Goal: Task Accomplishment & Management: Use online tool/utility

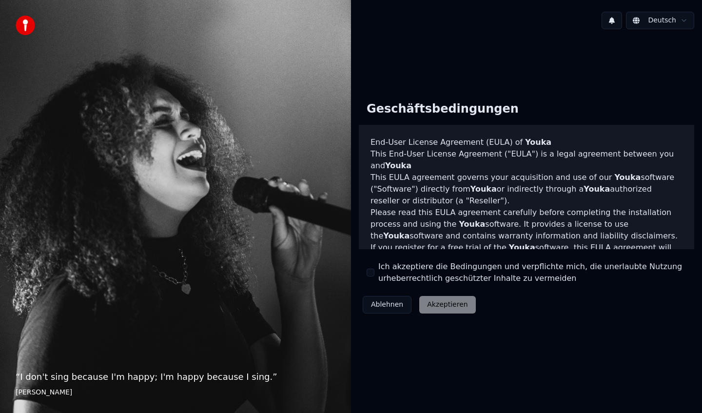
click at [373, 275] on button "Ich akzeptiere die Bedingungen und verpflichte mich, die unerlaubte Nutzung urh…" at bounding box center [371, 273] width 8 height 8
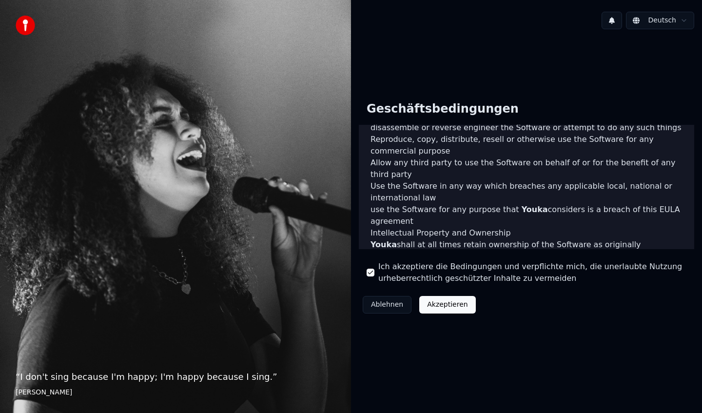
scroll to position [424, 0]
click at [459, 304] on button "Akzeptieren" at bounding box center [447, 305] width 56 height 18
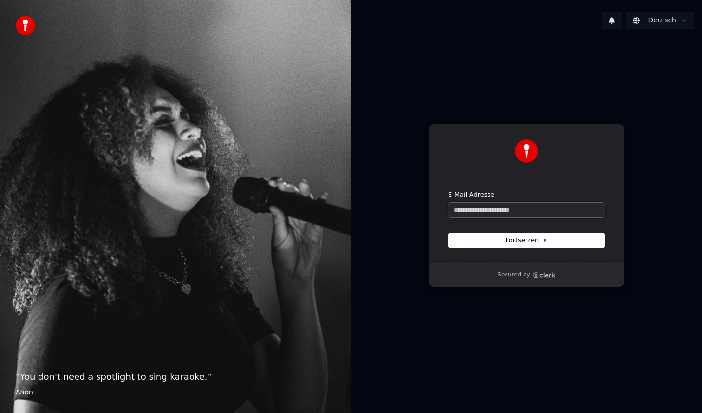
click at [487, 211] on input "E-Mail-Adresse" at bounding box center [526, 210] width 157 height 15
click at [448, 190] on button "submit" at bounding box center [448, 190] width 0 height 0
type input "**********"
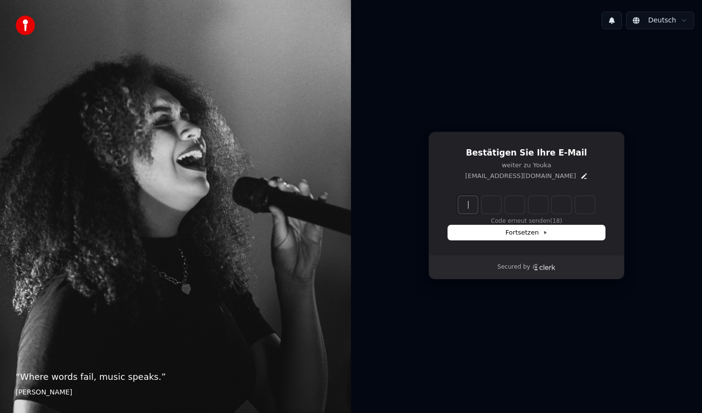
click at [473, 202] on input "Enter verification code" at bounding box center [536, 205] width 156 height 18
type input "******"
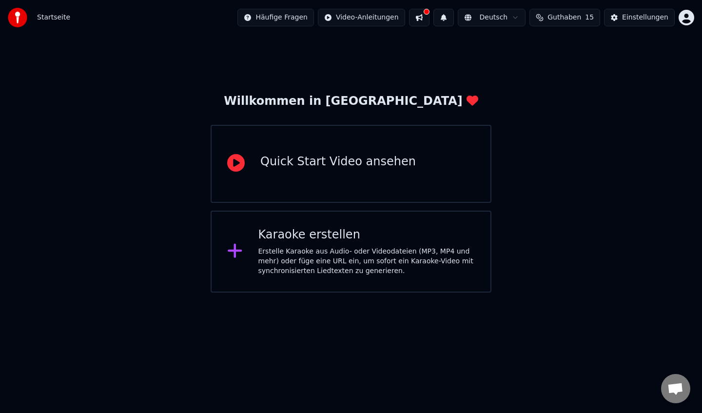
click at [321, 240] on div "Karaoke erstellen" at bounding box center [366, 235] width 217 height 16
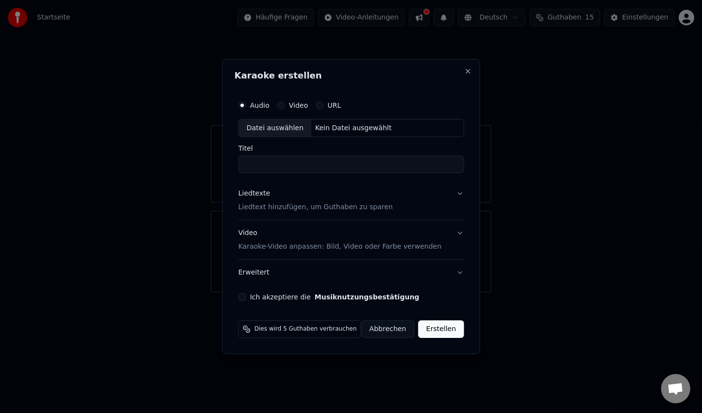
click at [265, 163] on input "Titel" at bounding box center [351, 165] width 226 height 18
click at [292, 129] on div "Datei auswählen" at bounding box center [275, 128] width 73 height 18
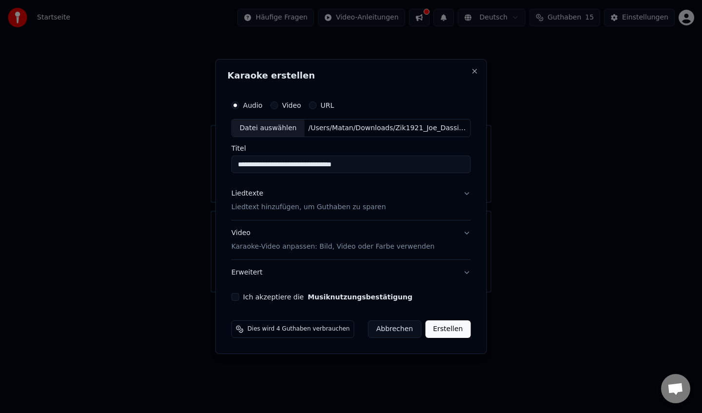
click at [397, 163] on input "**********" at bounding box center [351, 165] width 239 height 18
drag, startPoint x: 397, startPoint y: 163, endPoint x: 238, endPoint y: 158, distance: 158.5
click at [238, 158] on input "**********" at bounding box center [351, 165] width 239 height 18
type input "**********"
click at [461, 194] on button "Liedtexte Liedtext hinzufügen, um Guthaben zu sparen" at bounding box center [351, 200] width 239 height 39
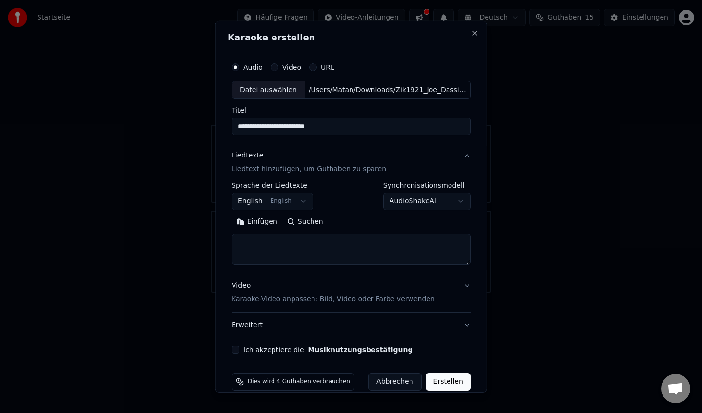
click at [296, 200] on body "**********" at bounding box center [351, 146] width 702 height 292
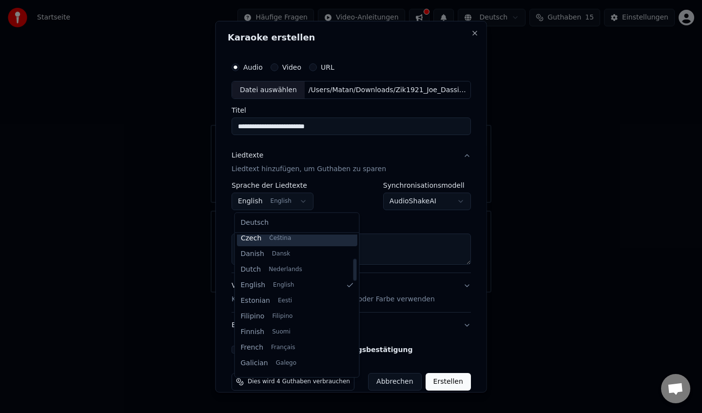
scroll to position [165, 0]
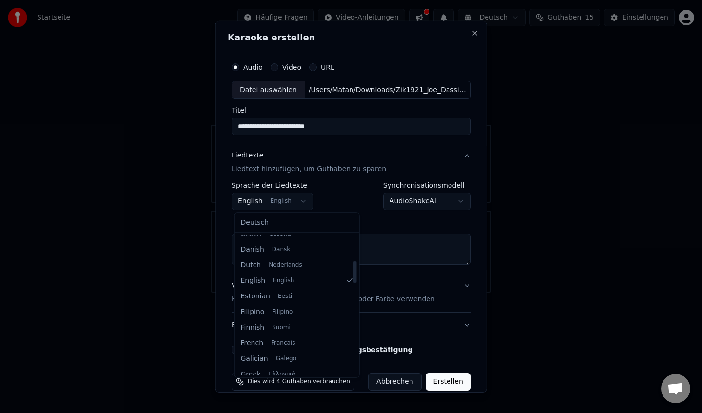
select select "**"
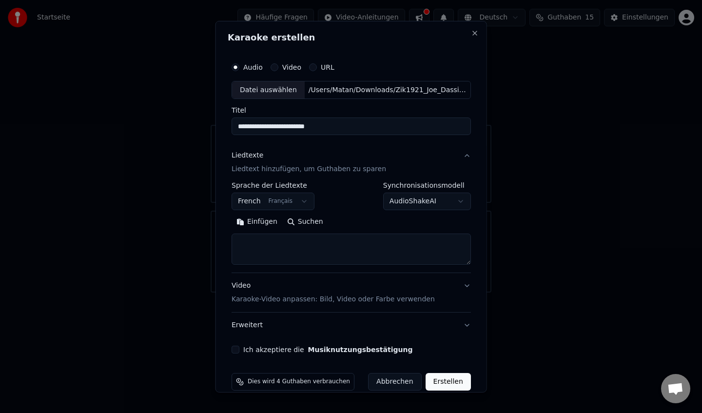
click at [304, 249] on textarea at bounding box center [351, 248] width 239 height 31
paste textarea "**********"
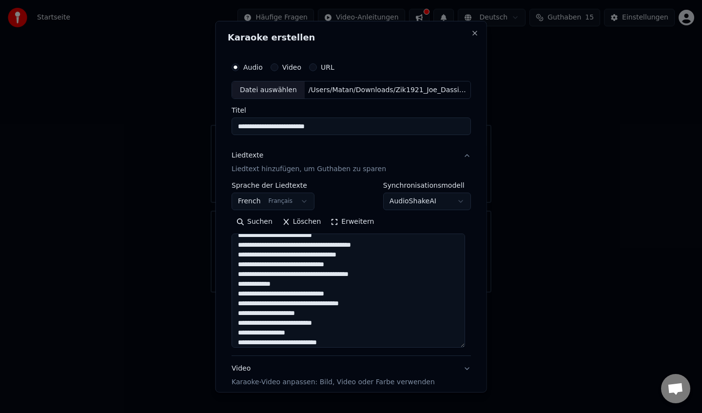
scroll to position [351, 0]
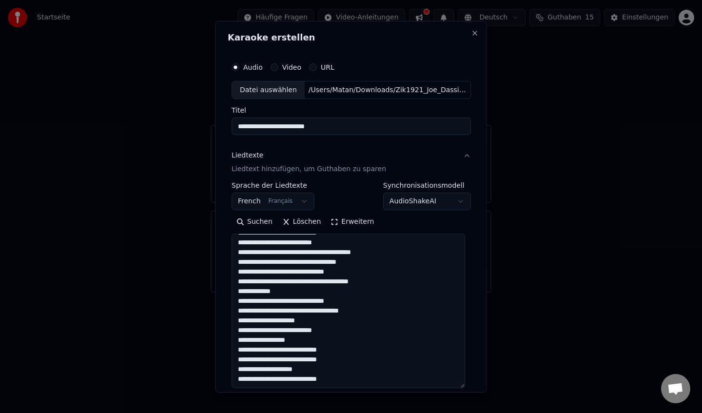
drag, startPoint x: 466, startPoint y: 263, endPoint x: 462, endPoint y: 385, distance: 121.4
click at [462, 385] on textarea at bounding box center [348, 310] width 233 height 155
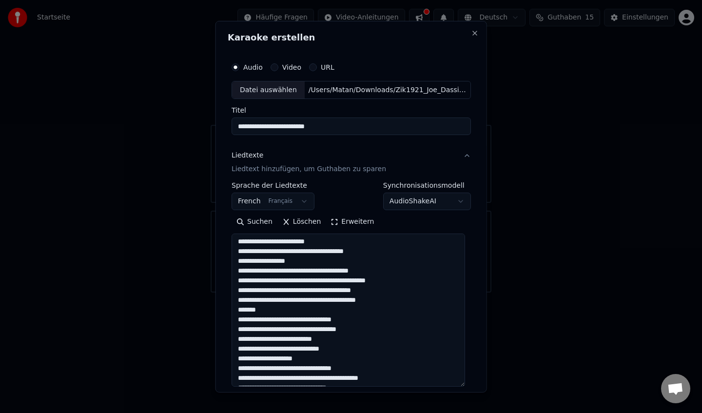
scroll to position [35, 0]
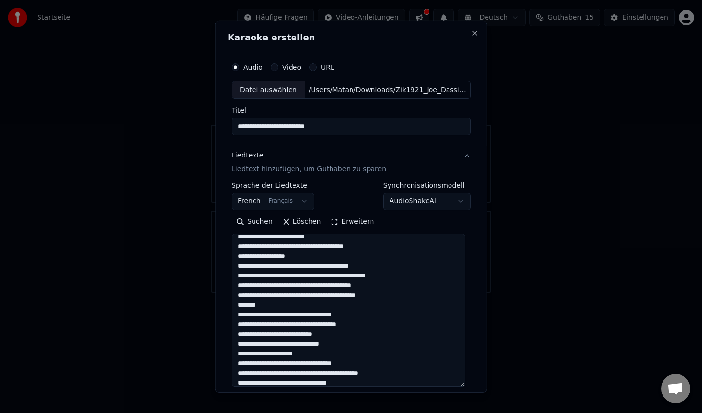
click at [278, 301] on textarea at bounding box center [348, 309] width 233 height 153
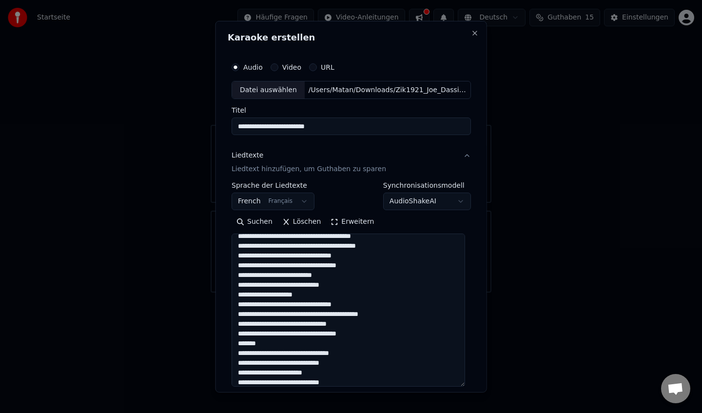
scroll to position [86, 0]
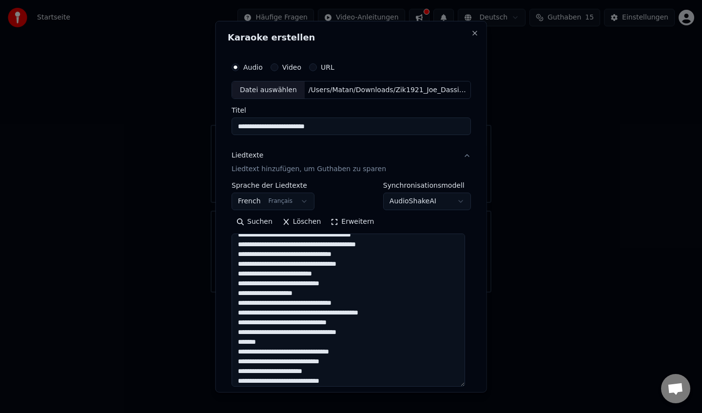
click at [287, 344] on textarea at bounding box center [348, 309] width 233 height 153
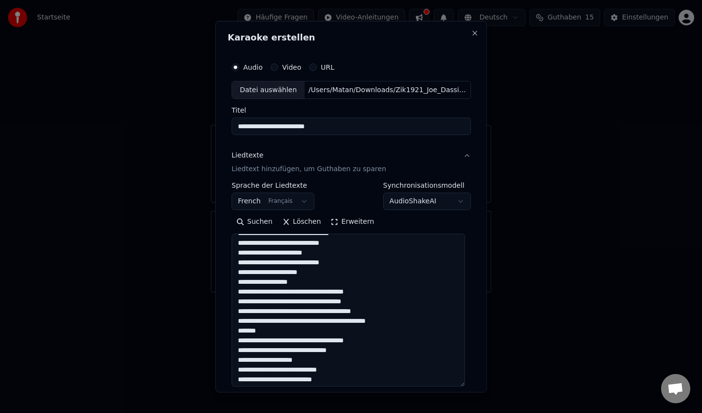
scroll to position [195, 0]
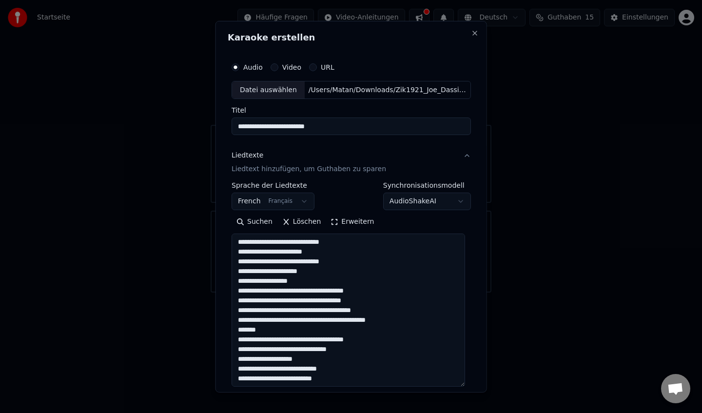
click at [277, 329] on textarea at bounding box center [348, 309] width 233 height 153
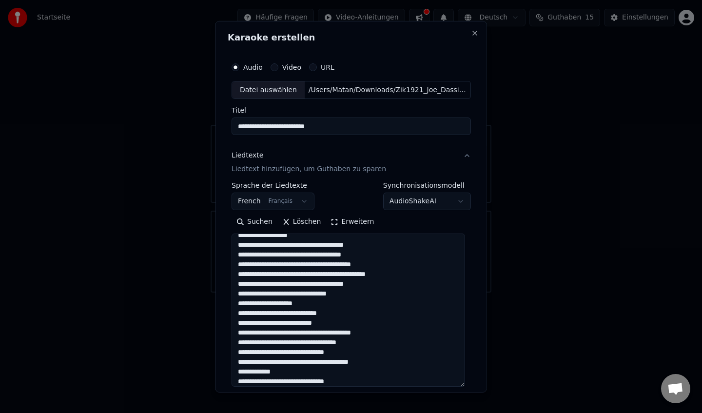
scroll to position [242, 0]
click at [287, 370] on textarea at bounding box center [348, 309] width 233 height 153
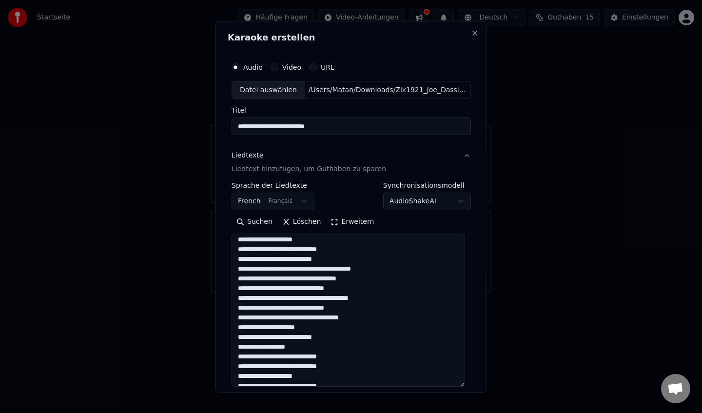
scroll to position [313, 0]
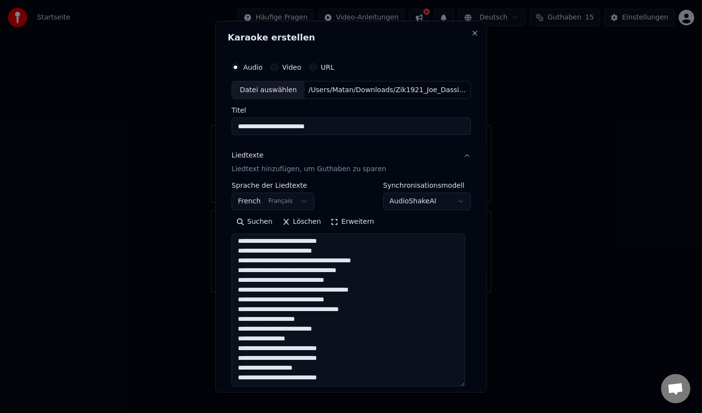
click at [296, 337] on textarea at bounding box center [348, 309] width 233 height 153
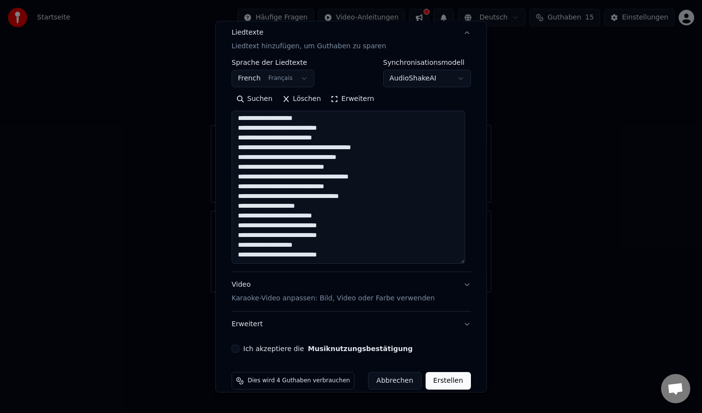
scroll to position [136, 0]
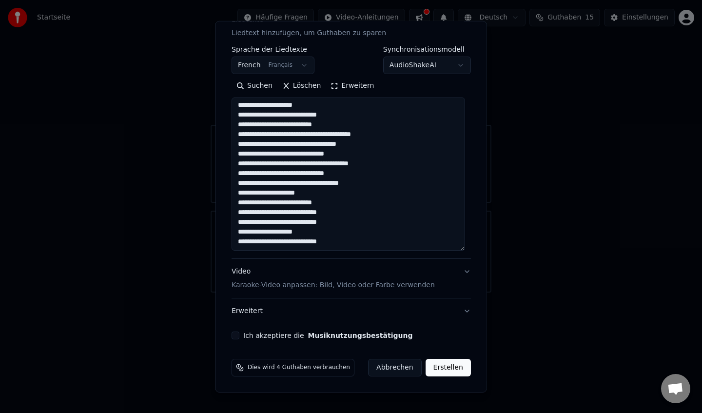
type textarea "**********"
click at [465, 272] on button "Video Karaoke-Video anpassen: Bild, Video oder Farbe verwenden" at bounding box center [351, 278] width 239 height 39
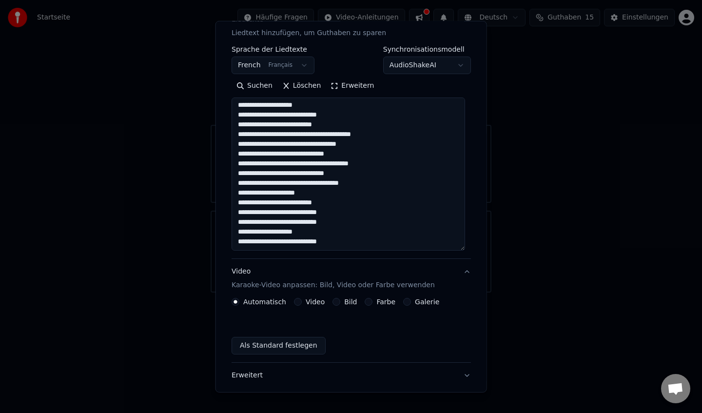
scroll to position [0, 0]
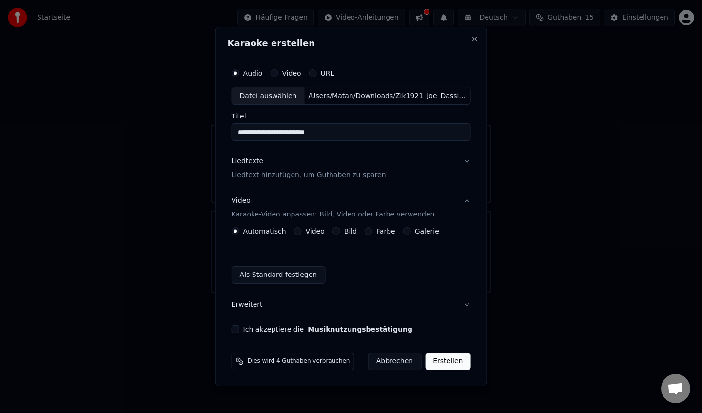
click at [239, 331] on button "Ich akzeptiere die Musiknutzungsbestätigung" at bounding box center [236, 329] width 8 height 8
click at [457, 363] on button "Erstellen" at bounding box center [447, 361] width 45 height 18
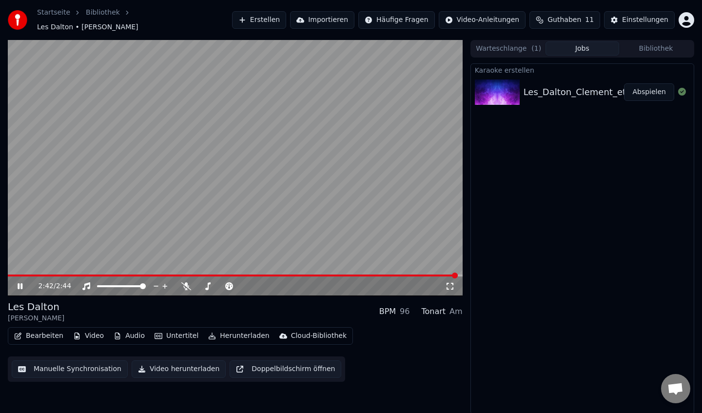
click at [20, 283] on icon at bounding box center [20, 286] width 5 height 6
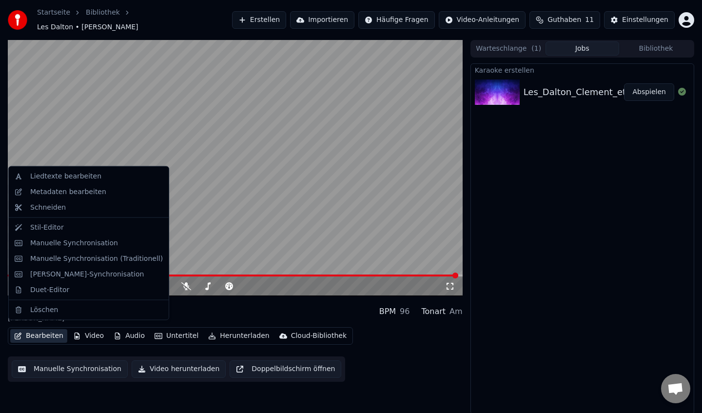
click at [46, 330] on button "Bearbeiten" at bounding box center [38, 336] width 57 height 14
click at [89, 174] on div "Liedtexte bearbeiten" at bounding box center [65, 177] width 71 height 10
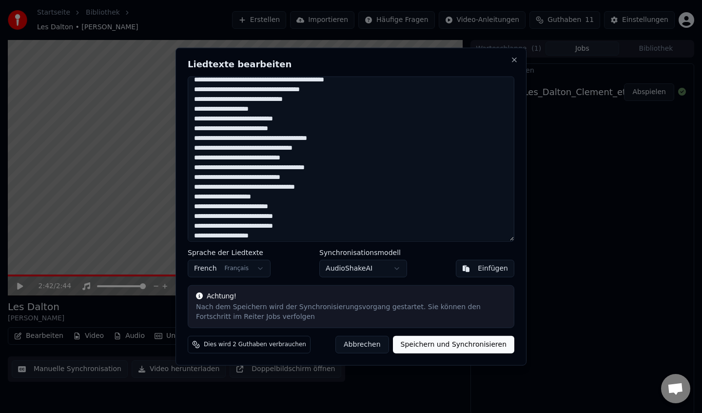
scroll to position [291, 0]
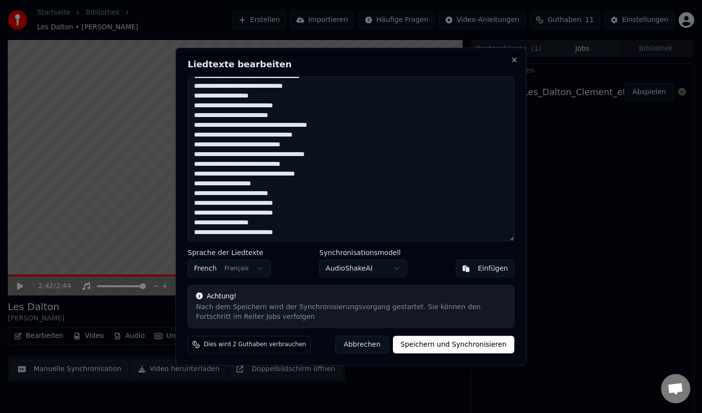
drag, startPoint x: 310, startPoint y: 232, endPoint x: 195, endPoint y: 204, distance: 118.5
click at [195, 204] on textarea at bounding box center [351, 158] width 327 height 165
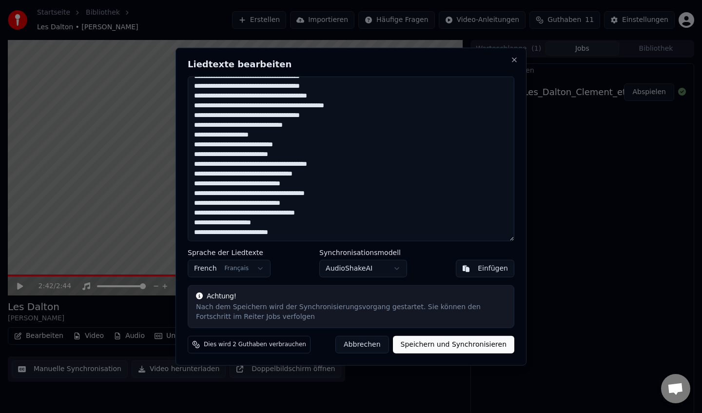
scroll to position [252, 0]
type textarea "**********"
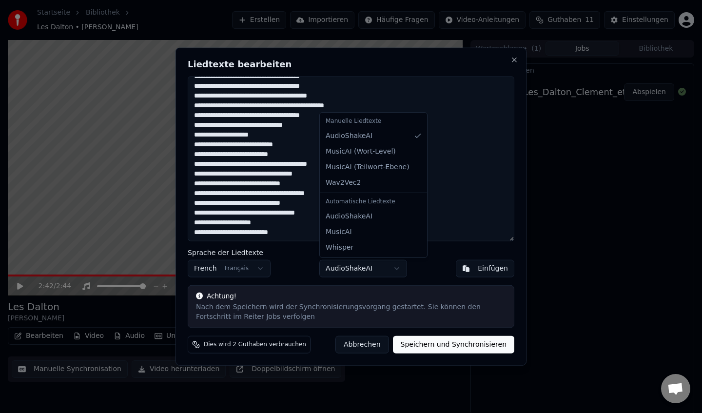
click at [392, 268] on body "Startseite Bibliothek Les Dalton • Clement • Laura Erstellen Importieren Häufig…" at bounding box center [351, 206] width 702 height 413
click at [419, 271] on body "Startseite Bibliothek Les Dalton • Clement • Laura Erstellen Importieren Häufig…" at bounding box center [351, 206] width 702 height 413
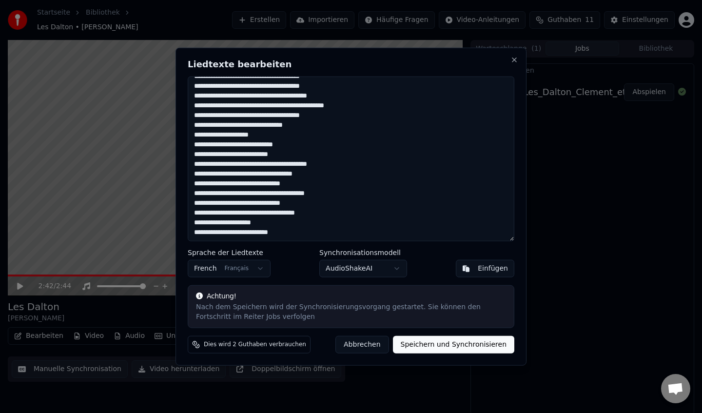
click at [434, 345] on button "Speichern und Synchronisieren" at bounding box center [454, 345] width 122 height 18
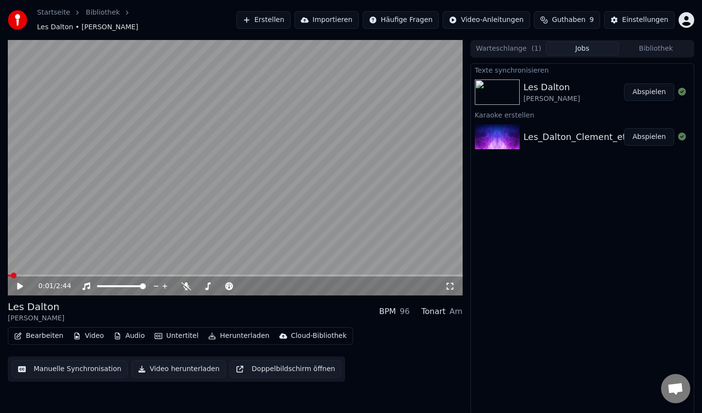
click at [11, 274] on span at bounding box center [9, 275] width 3 height 2
click at [8, 272] on span at bounding box center [11, 275] width 6 height 6
click at [19, 283] on icon at bounding box center [20, 286] width 6 height 7
click at [84, 364] on button "Manuelle Synchronisation" at bounding box center [70, 369] width 116 height 18
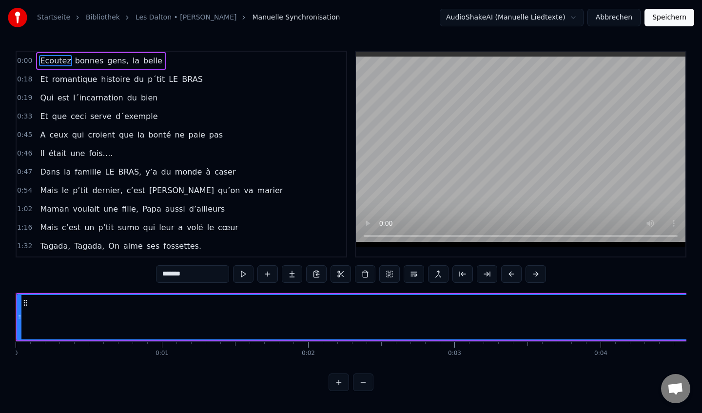
click at [56, 61] on span "Ecoutez" at bounding box center [55, 60] width 33 height 11
click at [242, 275] on button at bounding box center [243, 274] width 20 height 18
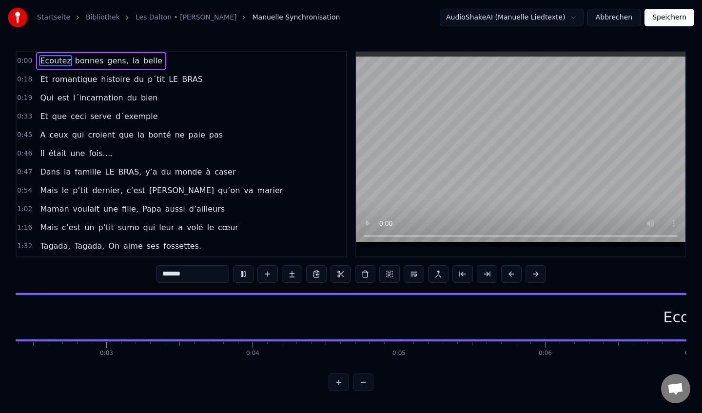
click at [242, 275] on button at bounding box center [243, 274] width 20 height 18
click at [170, 317] on div "Ecoutez" at bounding box center [160, 317] width 58 height 22
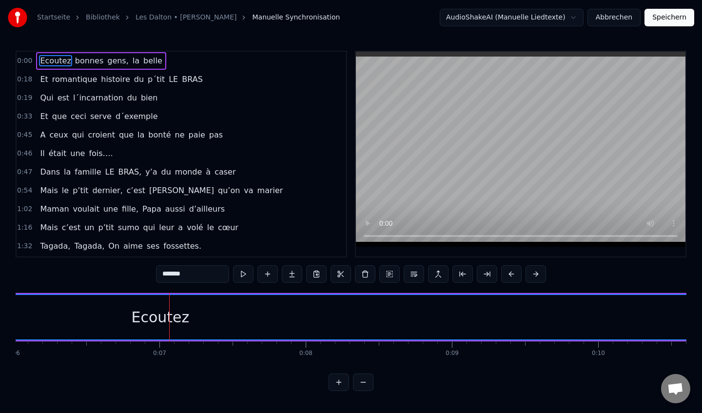
click at [157, 318] on div "Ecoutez" at bounding box center [160, 317] width 58 height 22
drag, startPoint x: 148, startPoint y: 318, endPoint x: 171, endPoint y: 318, distance: 22.9
click at [171, 318] on div "Ecoutez" at bounding box center [160, 317] width 58 height 22
click at [135, 314] on div "Ecoutez" at bounding box center [160, 317] width 58 height 22
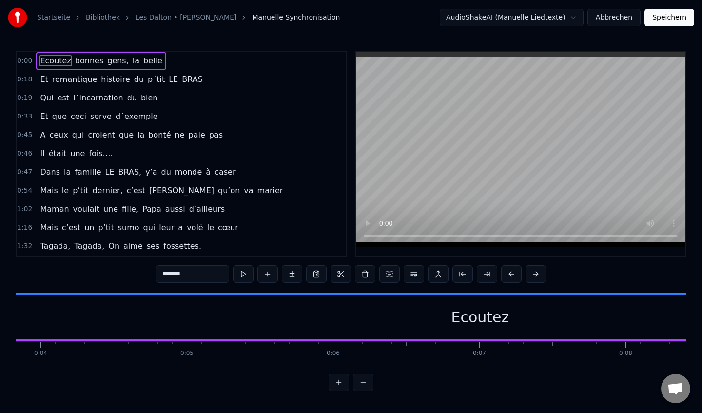
click at [29, 62] on span "0:00" at bounding box center [24, 61] width 15 height 10
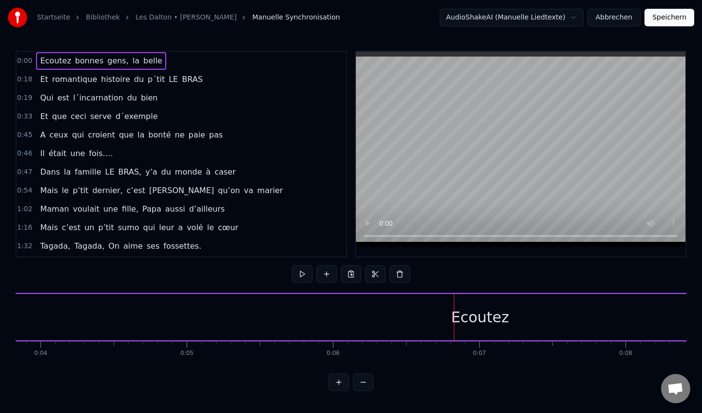
click at [29, 62] on span "0:00" at bounding box center [24, 61] width 15 height 10
click at [465, 318] on div "Ecoutez" at bounding box center [480, 317] width 58 height 22
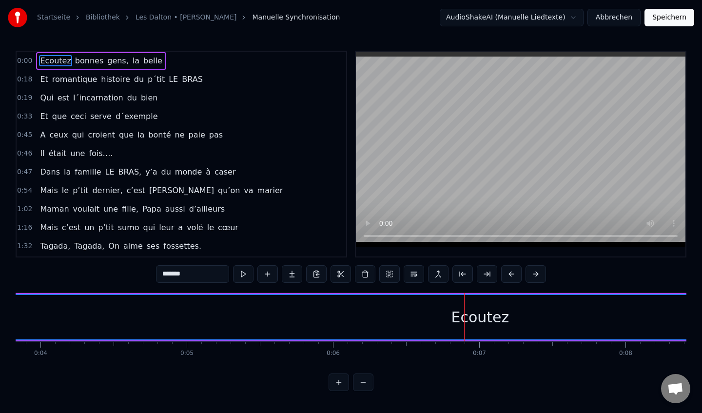
click at [25, 78] on span "0:18" at bounding box center [24, 80] width 15 height 10
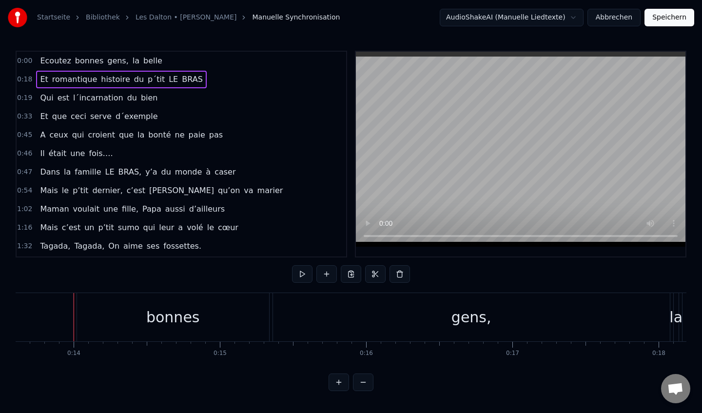
scroll to position [0, 1998]
click at [55, 67] on div "Ecoutez bonnes gens, la belle" at bounding box center [101, 61] width 130 height 18
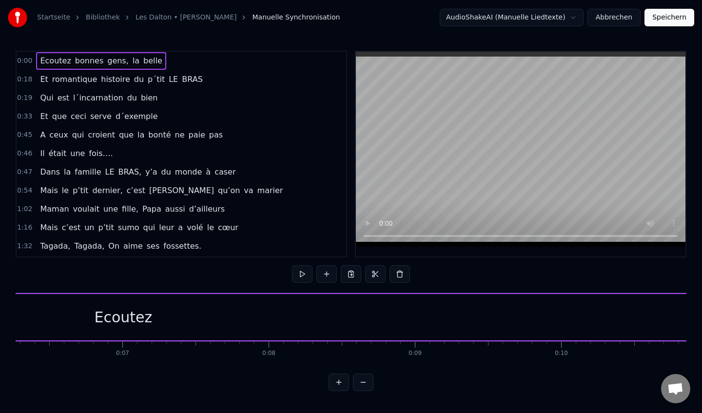
scroll to position [0, 899]
click at [142, 314] on div "Ecoutez" at bounding box center [141, 317] width 58 height 22
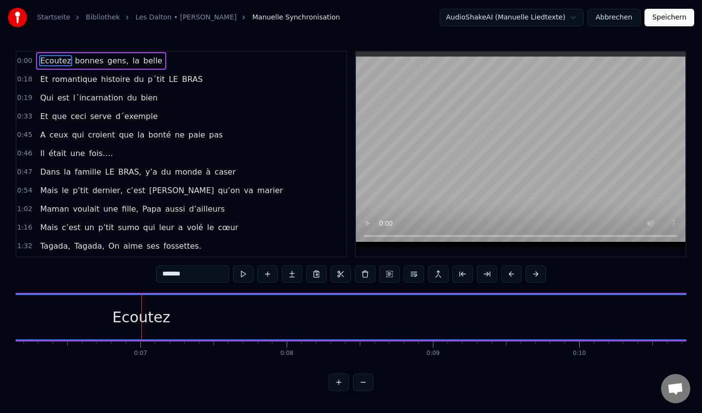
click at [107, 327] on div "Ecoutez" at bounding box center [141, 317] width 2045 height 44
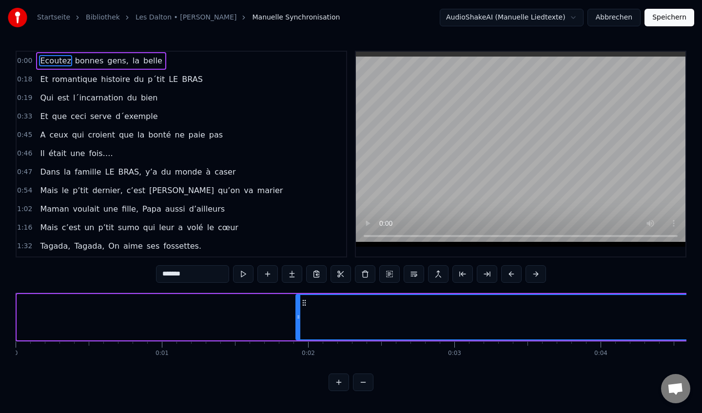
drag, startPoint x: 19, startPoint y: 321, endPoint x: 298, endPoint y: 318, distance: 278.8
click at [298, 318] on div at bounding box center [298, 317] width 4 height 44
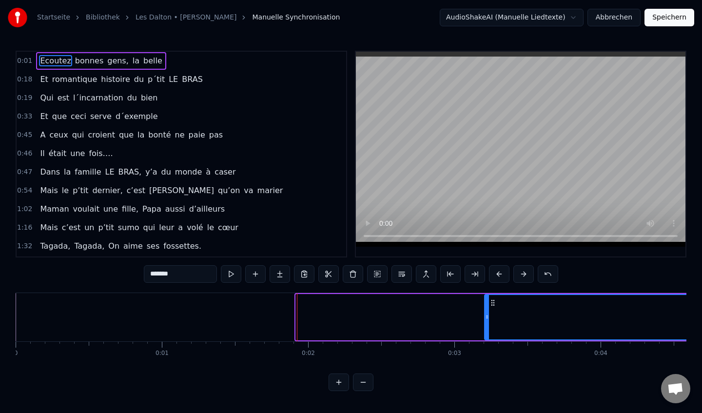
drag, startPoint x: 298, startPoint y: 318, endPoint x: 486, endPoint y: 318, distance: 188.6
click at [486, 318] on icon at bounding box center [487, 317] width 4 height 8
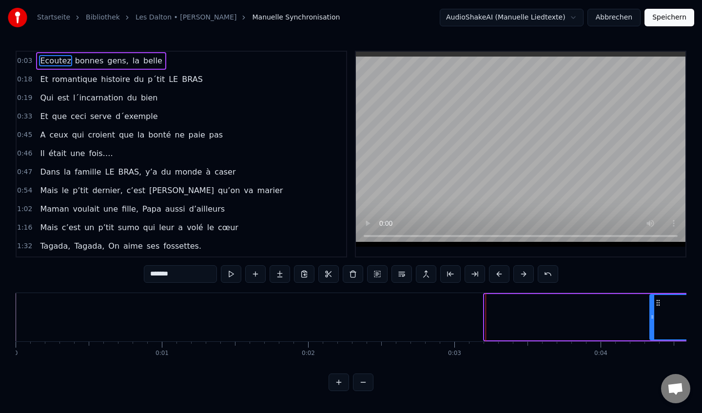
drag, startPoint x: 486, startPoint y: 318, endPoint x: 674, endPoint y: 327, distance: 187.4
click at [654, 327] on div at bounding box center [652, 317] width 4 height 44
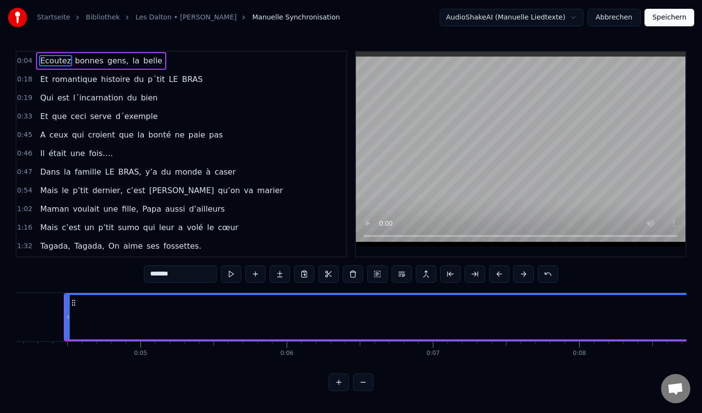
scroll to position [0, 609]
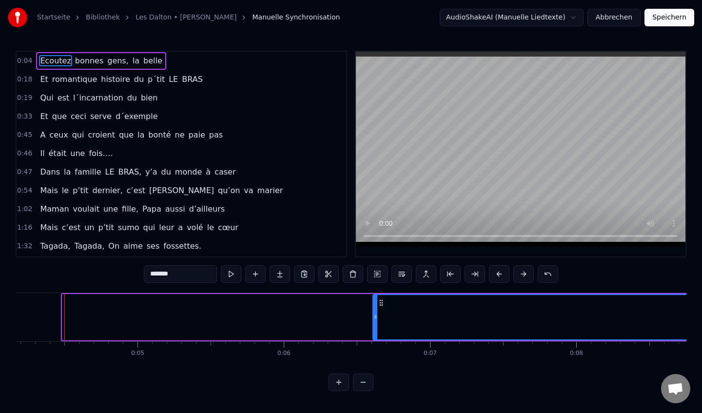
drag, startPoint x: 64, startPoint y: 312, endPoint x: 375, endPoint y: 317, distance: 311.0
click at [375, 317] on div at bounding box center [375, 317] width 4 height 44
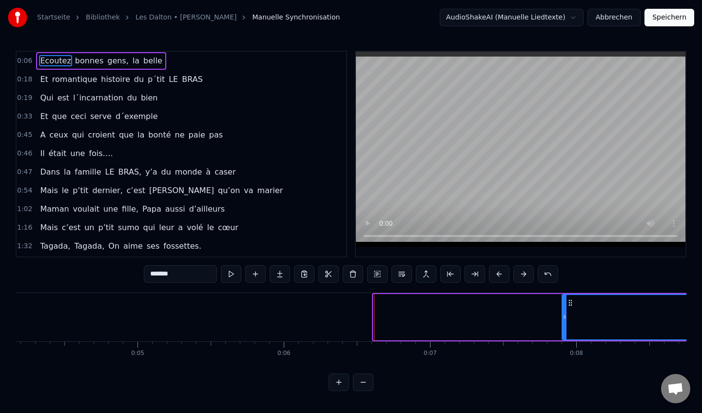
drag, startPoint x: 375, startPoint y: 317, endPoint x: 564, endPoint y: 329, distance: 189.5
click at [564, 329] on div at bounding box center [564, 317] width 4 height 44
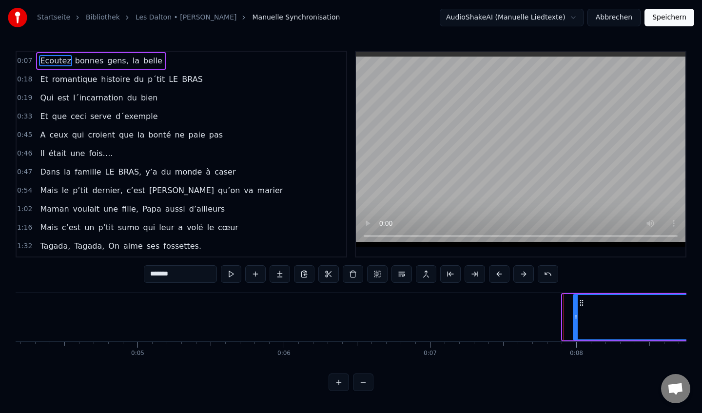
drag, startPoint x: 564, startPoint y: 329, endPoint x: 575, endPoint y: 331, distance: 10.9
click at [575, 331] on div at bounding box center [576, 317] width 4 height 44
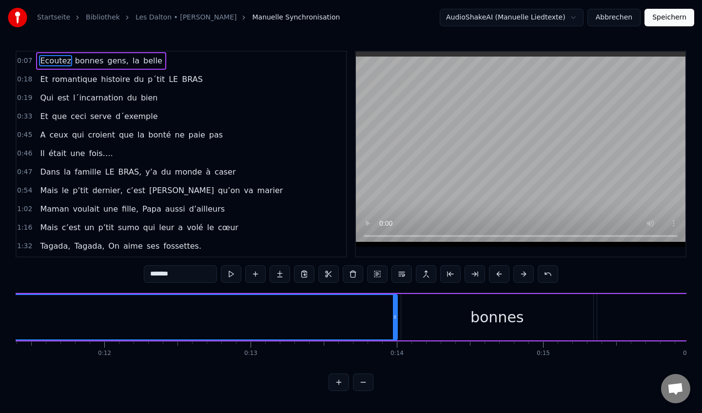
scroll to position [0, 1663]
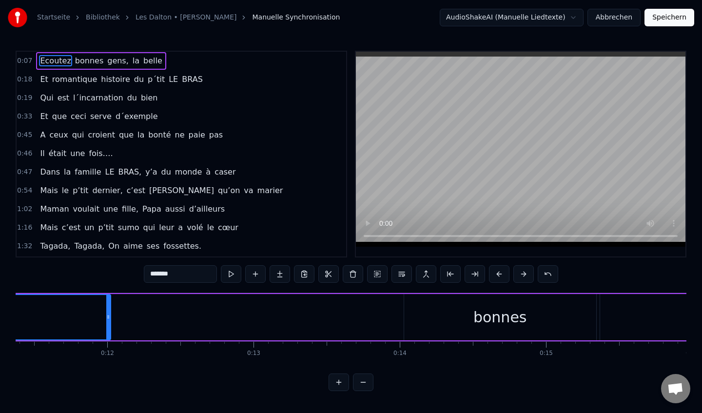
drag, startPoint x: 397, startPoint y: 315, endPoint x: 107, endPoint y: 333, distance: 290.6
click at [107, 333] on div at bounding box center [108, 317] width 4 height 44
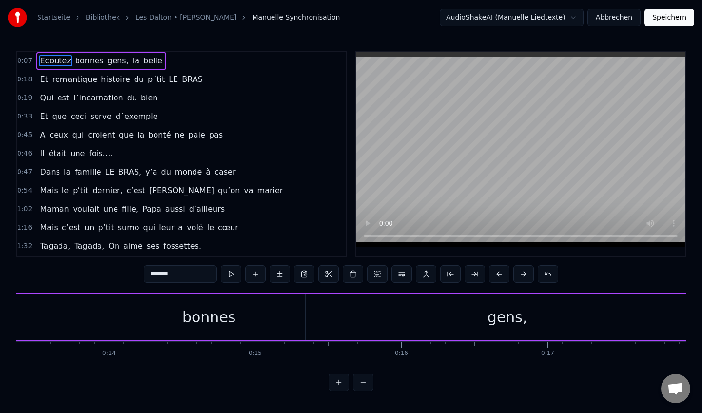
scroll to position [0, 1925]
click at [230, 321] on div "bonnes" at bounding box center [239, 317] width 54 height 22
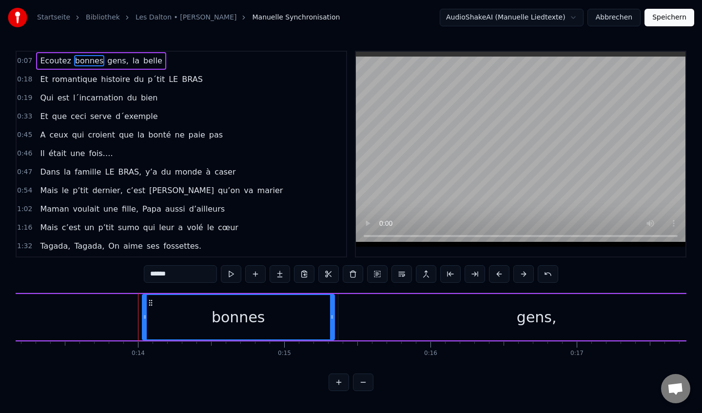
drag, startPoint x: 195, startPoint y: 320, endPoint x: 157, endPoint y: 325, distance: 38.3
click at [157, 325] on div "bonnes" at bounding box center [238, 317] width 191 height 44
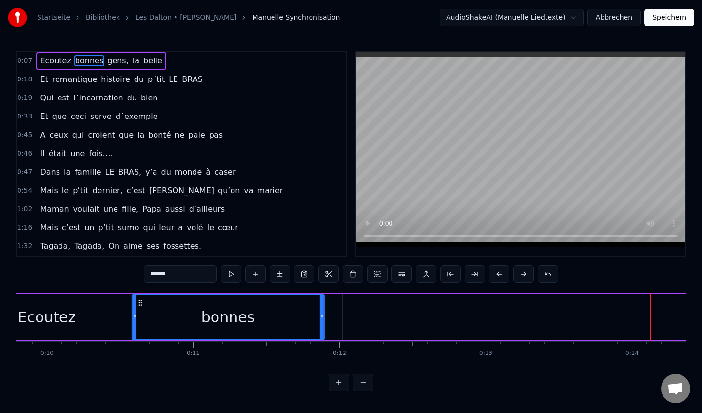
scroll to position [0, 1430]
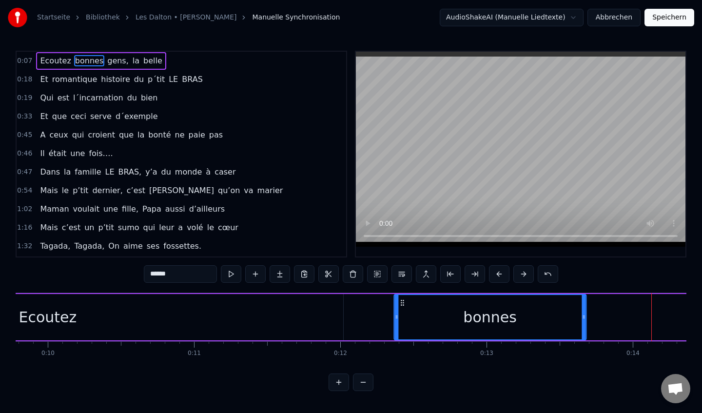
drag, startPoint x: 152, startPoint y: 304, endPoint x: 408, endPoint y: 328, distance: 257.0
click at [408, 328] on div "bonnes" at bounding box center [489, 317] width 191 height 44
click at [288, 320] on div "Ecoutez" at bounding box center [47, 317] width 591 height 46
type input "*******"
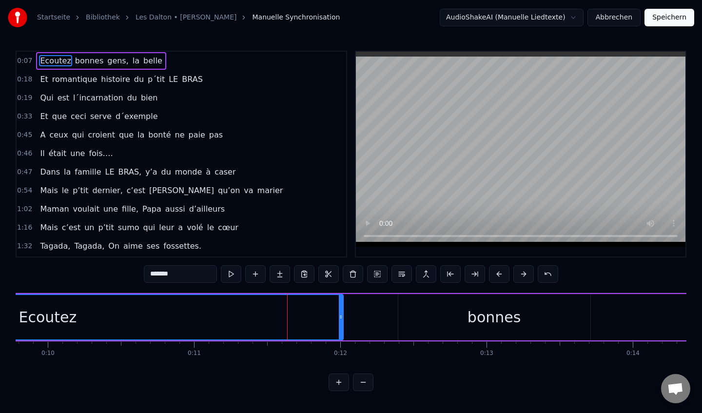
drag, startPoint x: 423, startPoint y: 319, endPoint x: 384, endPoint y: 318, distance: 39.0
click at [384, 318] on div "Ecoutez bonnes gens, la belle" at bounding box center [546, 317] width 1591 height 48
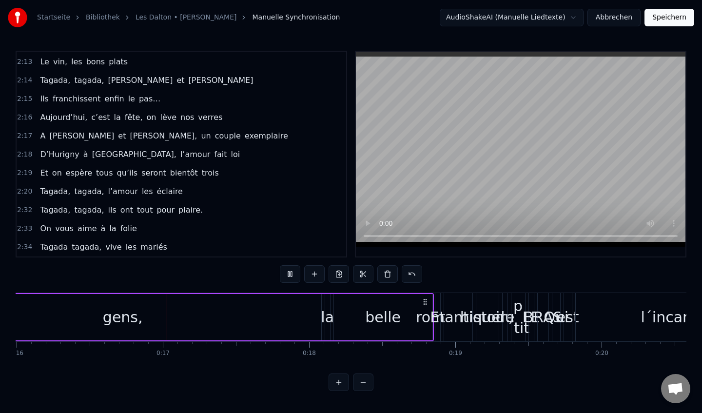
scroll to position [0, 2345]
